Goal: Obtain resource: Download file/media

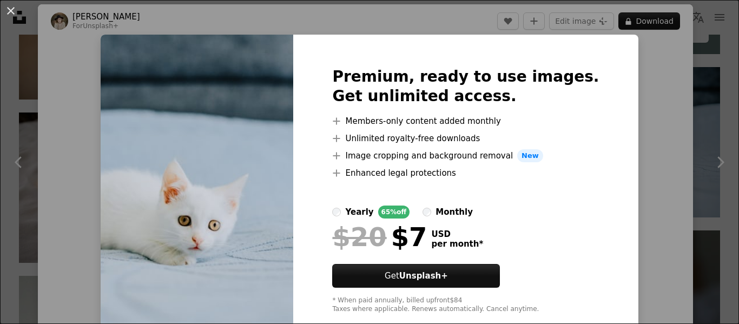
scroll to position [23, 0]
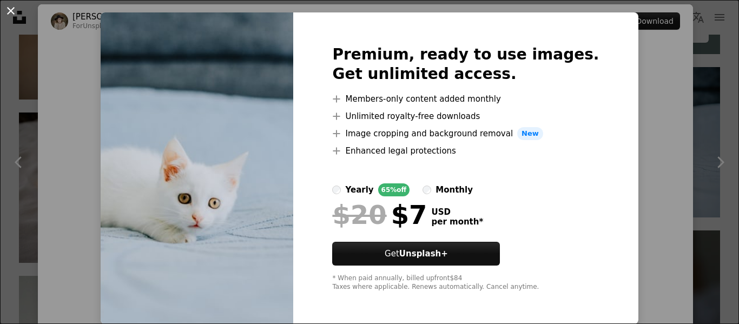
click at [9, 16] on button "An X shape" at bounding box center [10, 10] width 13 height 13
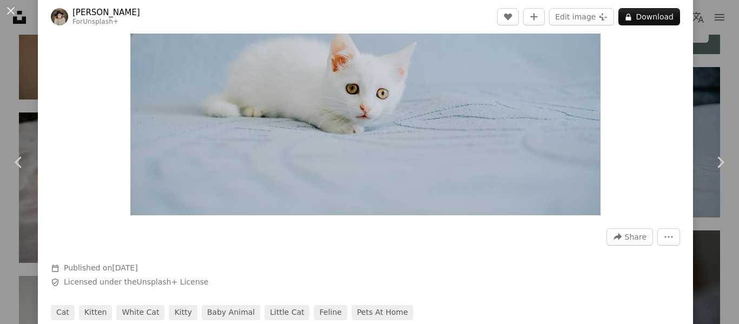
scroll to position [147, 0]
click at [390, 114] on img "Zoom in on this image" at bounding box center [365, 58] width 470 height 314
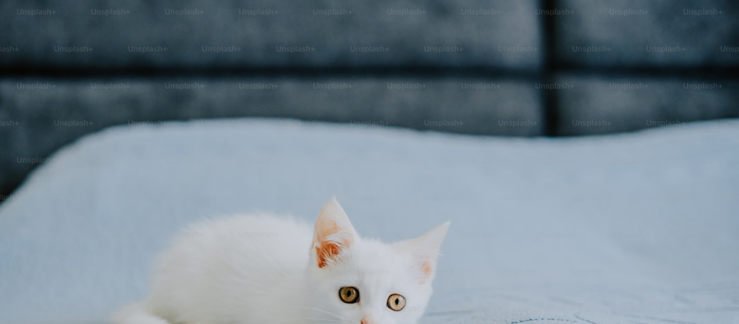
scroll to position [80, 0]
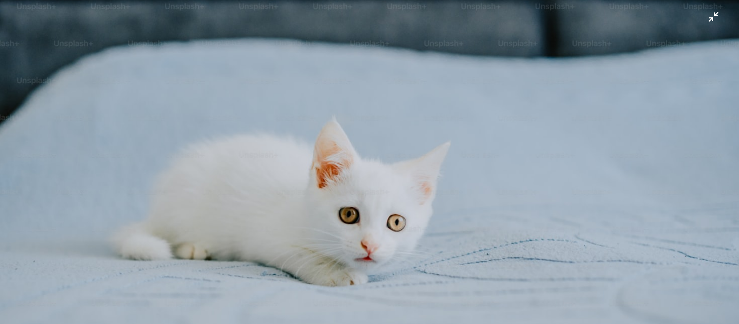
click at [390, 114] on img "Zoom out on this image" at bounding box center [369, 167] width 740 height 494
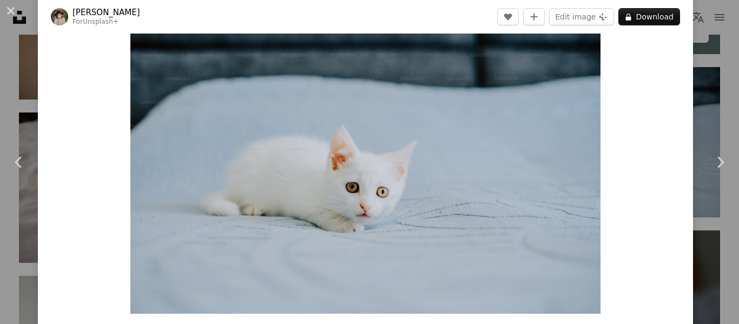
click at [390, 114] on img "Zoom in on this image" at bounding box center [365, 157] width 470 height 314
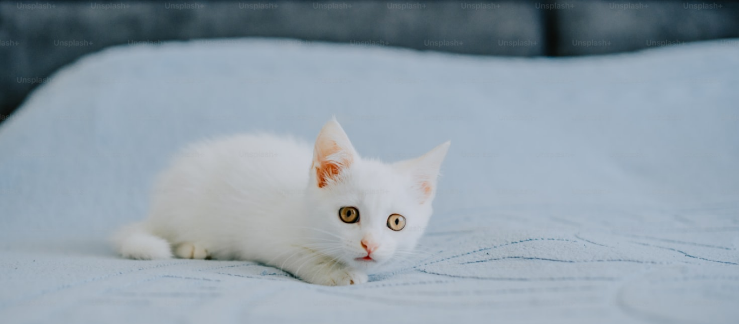
scroll to position [158, 0]
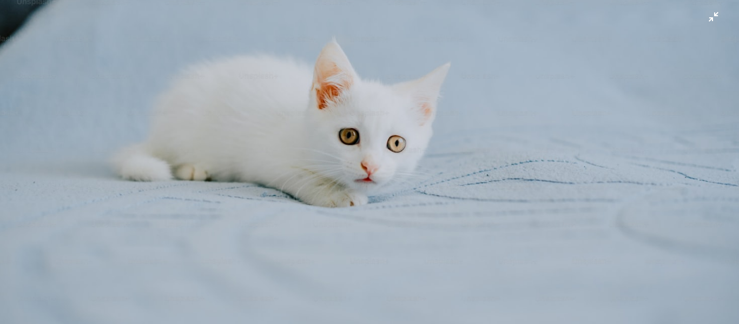
click at [703, 23] on img "Zoom out on this image" at bounding box center [369, 88] width 740 height 494
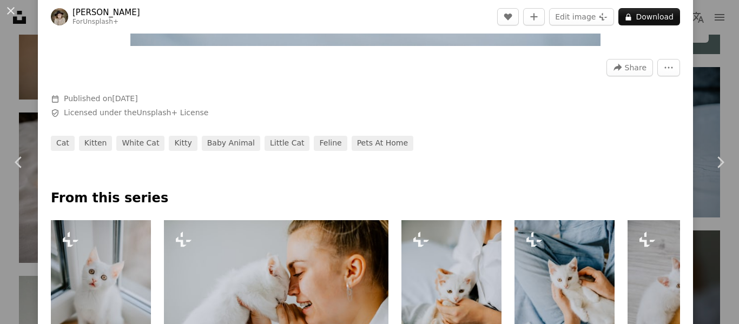
scroll to position [321, 0]
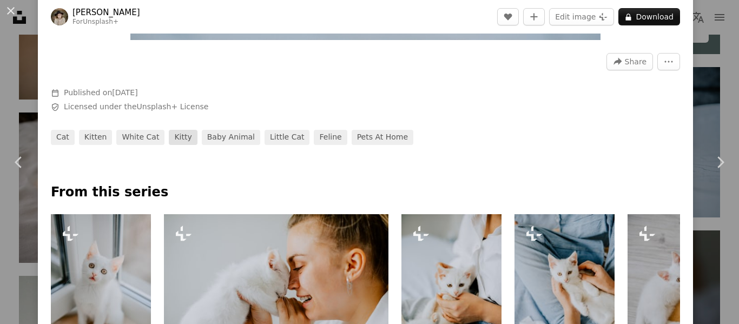
click at [169, 135] on link "kitty" at bounding box center [183, 137] width 28 height 15
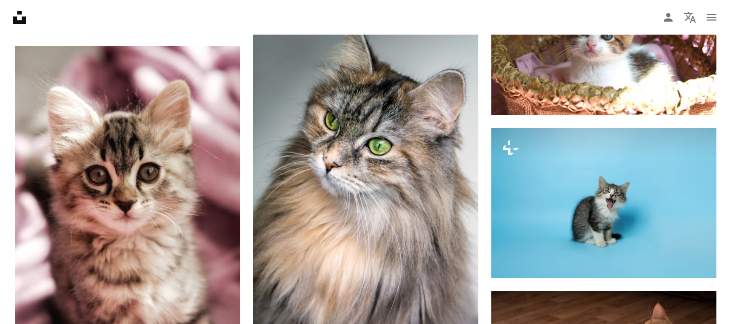
scroll to position [1471, 0]
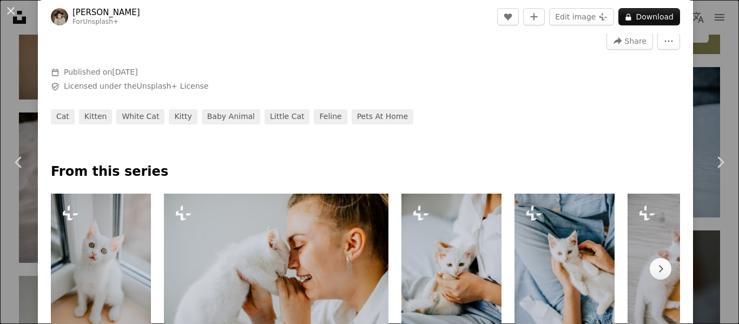
scroll to position [342, 0]
